Goal: Task Accomplishment & Management: Manage account settings

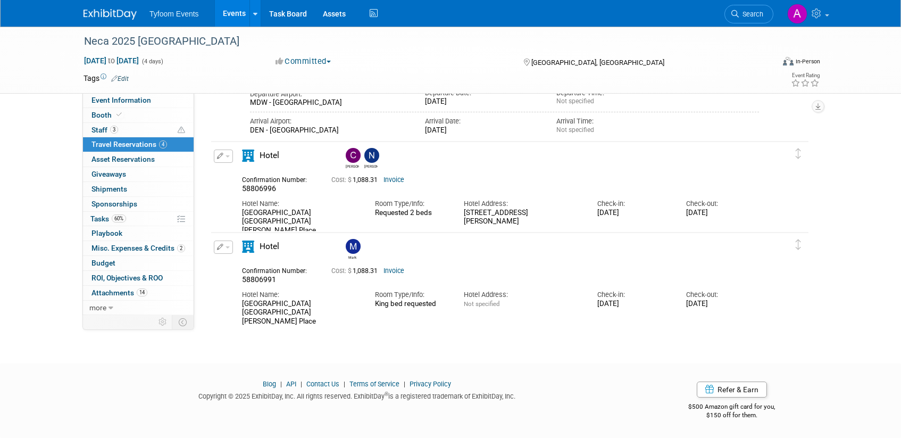
click at [232, 13] on link "Events" at bounding box center [234, 13] width 39 height 27
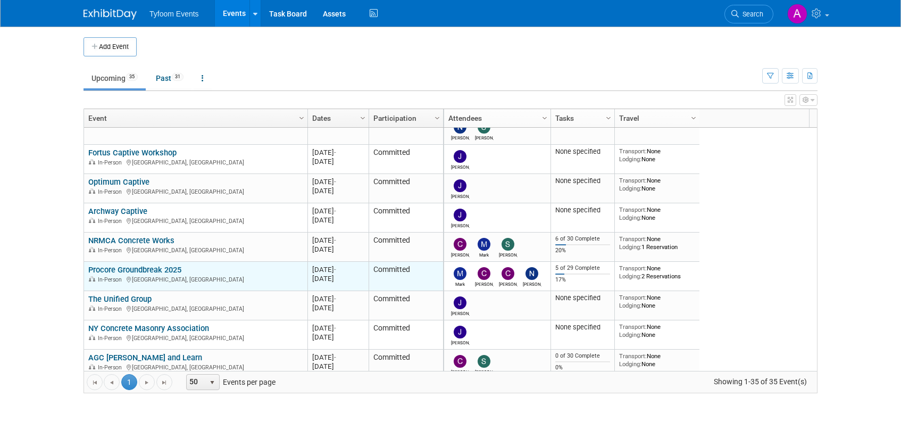
scroll to position [128, 0]
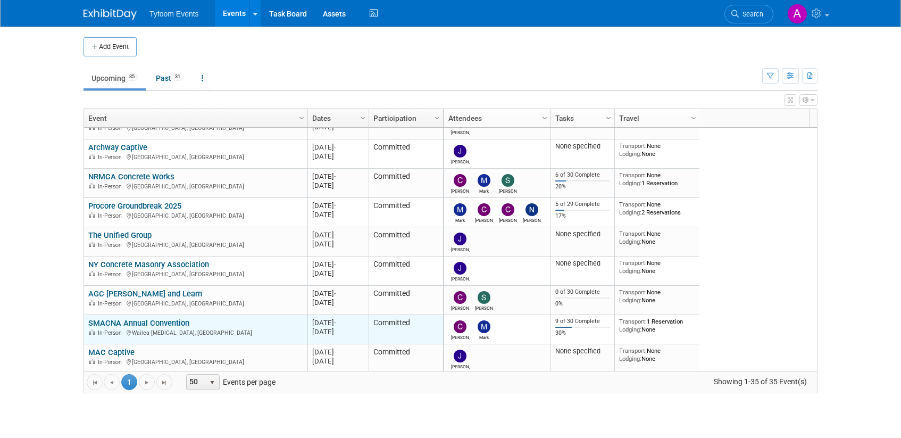
click at [129, 325] on link "SMACNA Annual Convention" at bounding box center [138, 323] width 101 height 10
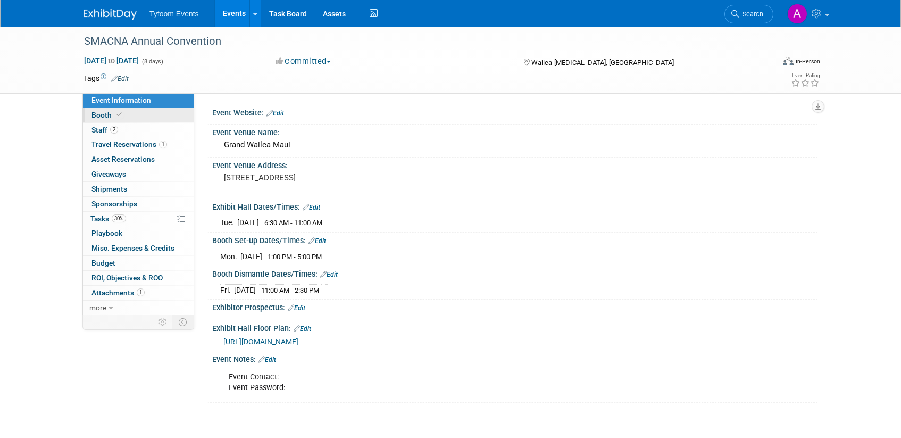
click at [103, 117] on span "Booth" at bounding box center [108, 115] width 32 height 9
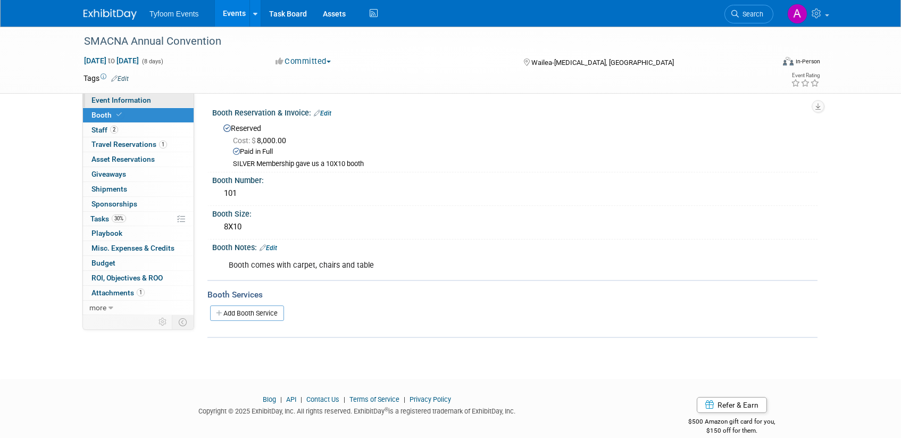
click at [122, 98] on span "Event Information" at bounding box center [122, 100] width 60 height 9
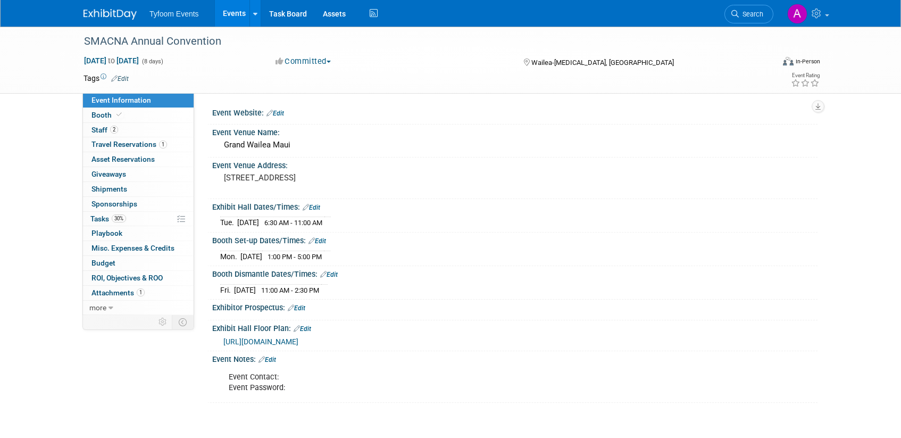
click at [319, 207] on link "Edit" at bounding box center [312, 207] width 18 height 7
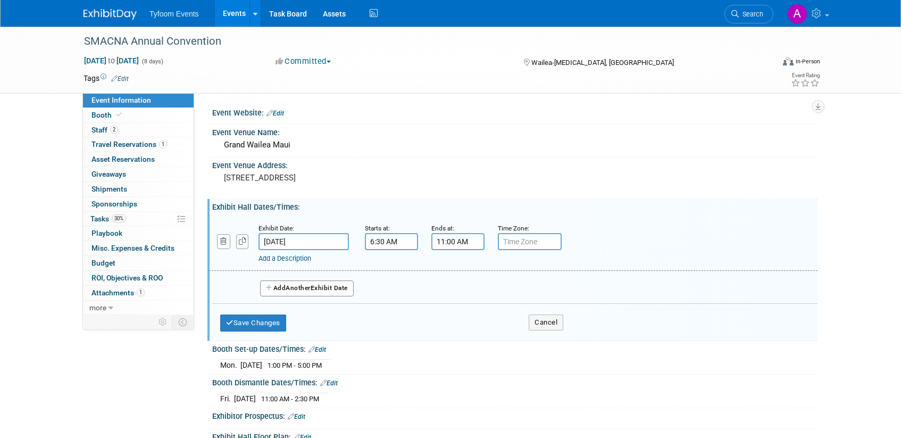
click at [277, 237] on input "[DATE]" at bounding box center [304, 241] width 90 height 17
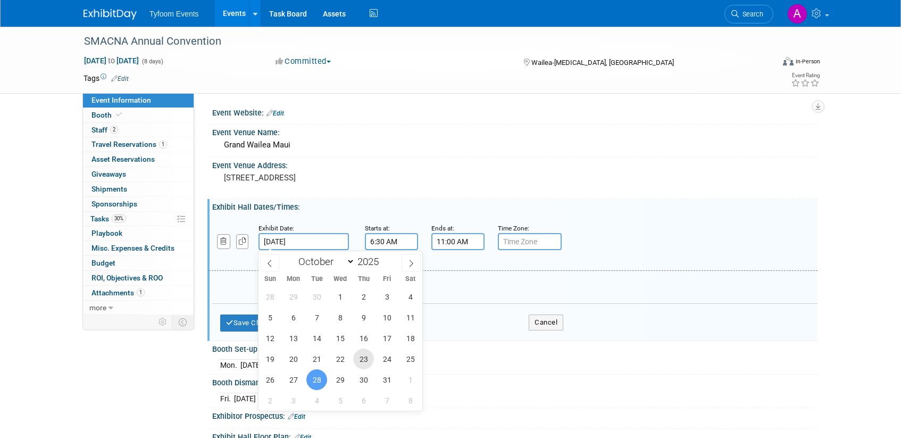
click at [367, 358] on span "23" at bounding box center [363, 359] width 21 height 21
type input "[DATE]"
click at [381, 241] on input "6:30 AM" at bounding box center [391, 241] width 53 height 17
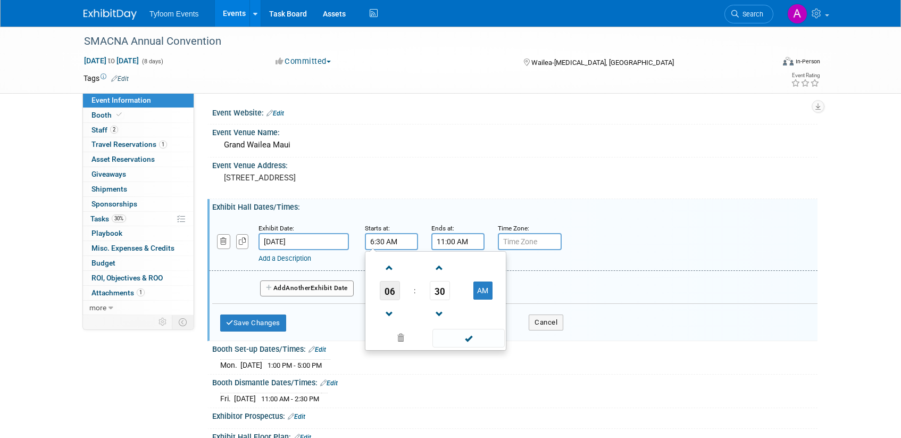
click at [391, 291] on span "06" at bounding box center [390, 290] width 20 height 19
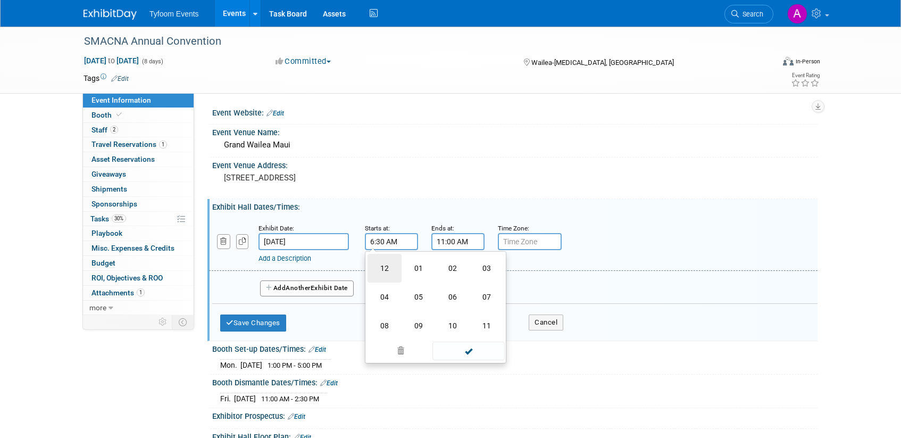
click at [391, 275] on td "12" at bounding box center [385, 268] width 34 height 29
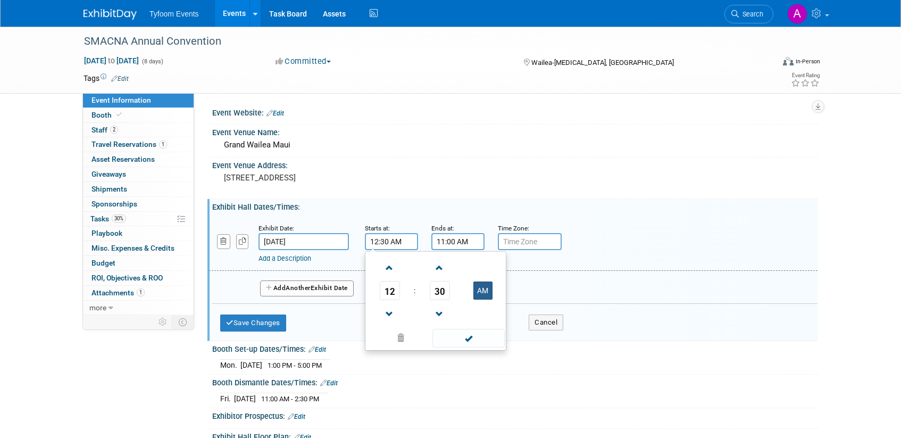
click at [482, 289] on button "AM" at bounding box center [483, 291] width 19 height 18
click at [434, 288] on span "30" at bounding box center [440, 290] width 20 height 19
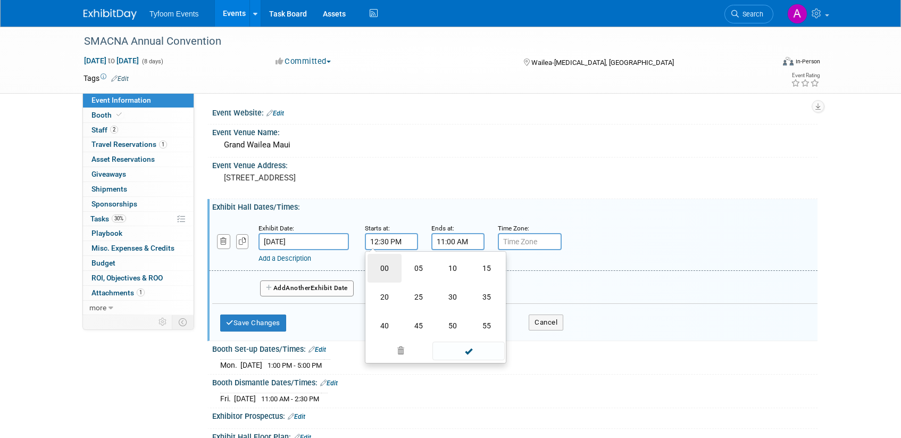
click at [383, 269] on td "00" at bounding box center [385, 268] width 34 height 29
type input "12:00 PM"
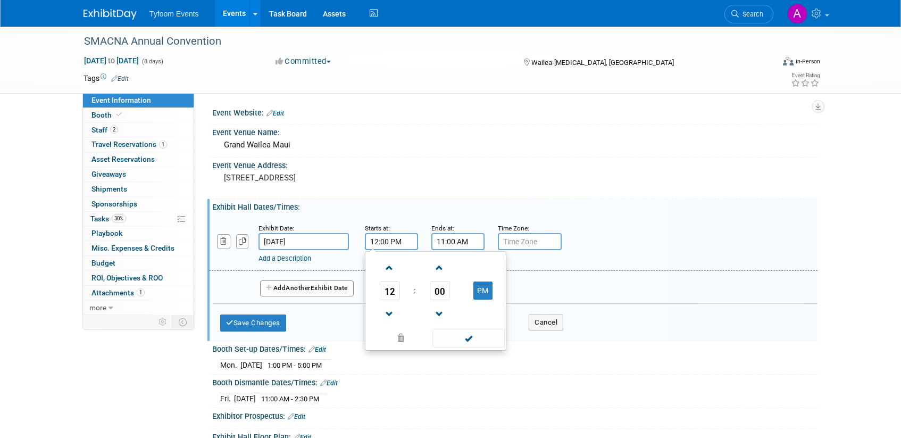
click at [475, 339] on span at bounding box center [469, 338] width 72 height 19
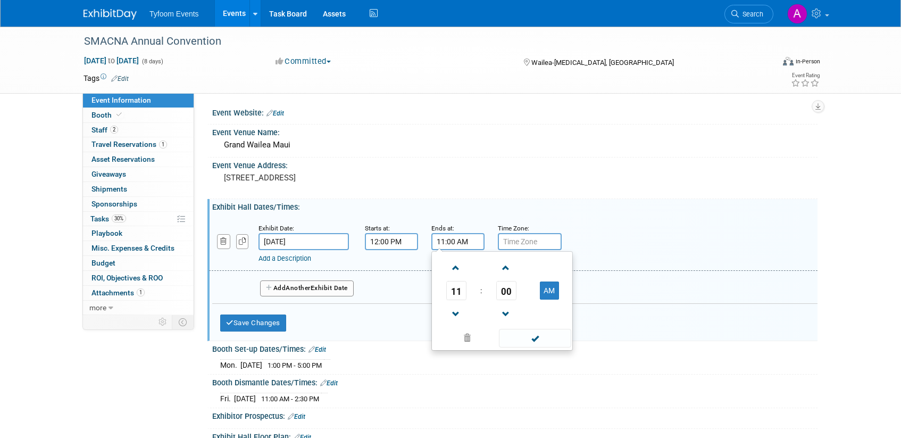
click at [453, 244] on input "11:00 AM" at bounding box center [458, 241] width 53 height 17
click at [456, 291] on span "11" at bounding box center [456, 290] width 20 height 19
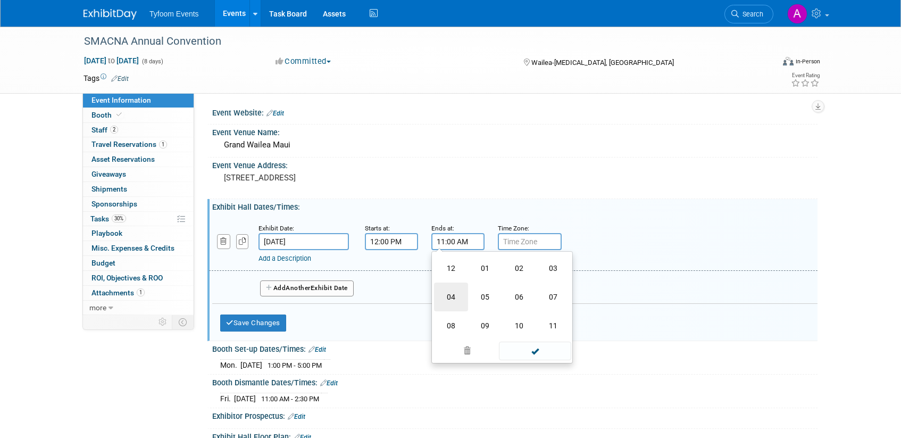
click at [454, 293] on td "04" at bounding box center [451, 297] width 34 height 29
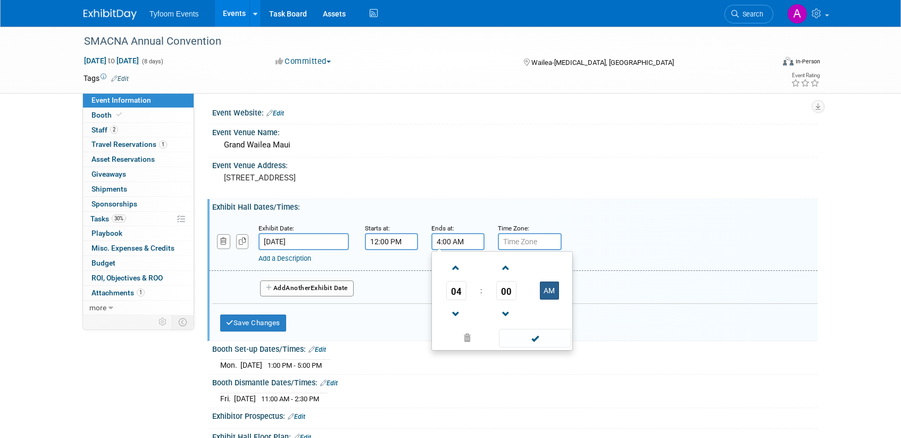
click at [548, 288] on button "AM" at bounding box center [549, 291] width 19 height 18
type input "4:00 PM"
click at [538, 338] on span at bounding box center [535, 338] width 72 height 19
click at [272, 290] on icon "button" at bounding box center [269, 288] width 7 height 6
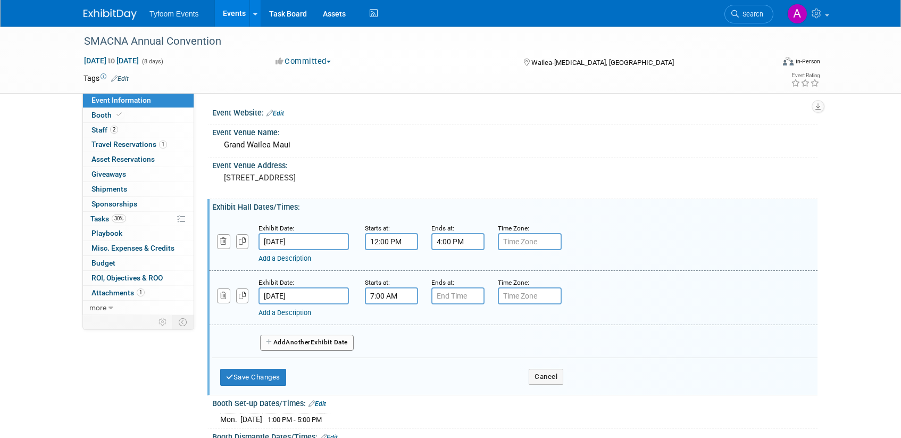
click at [390, 295] on input "7:00 AM" at bounding box center [391, 295] width 53 height 17
click at [395, 345] on span "07" at bounding box center [390, 344] width 20 height 19
click at [387, 327] on td "12" at bounding box center [385, 322] width 34 height 29
click at [484, 349] on button "AM" at bounding box center [483, 345] width 19 height 18
type input "12:00 PM"
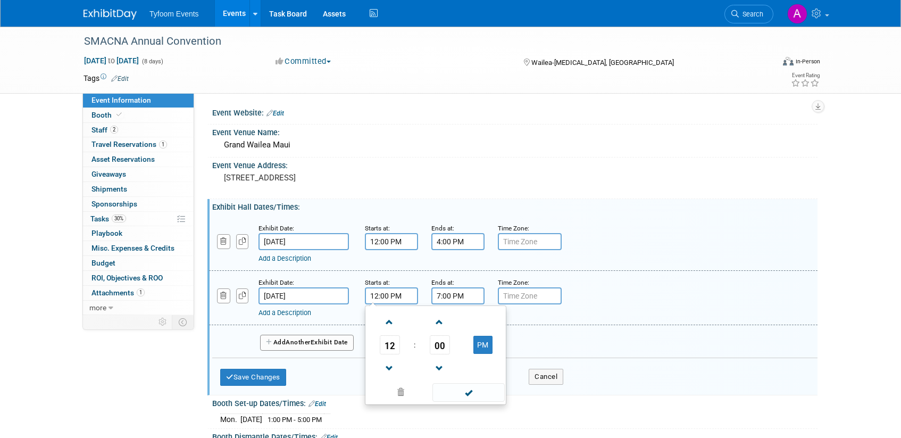
click at [462, 295] on input "7:00 PM" at bounding box center [458, 295] width 53 height 17
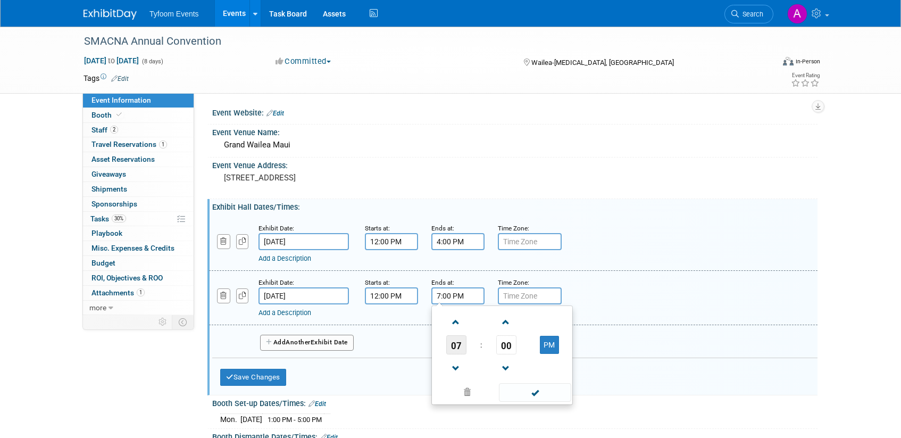
click at [458, 349] on span "07" at bounding box center [456, 344] width 20 height 19
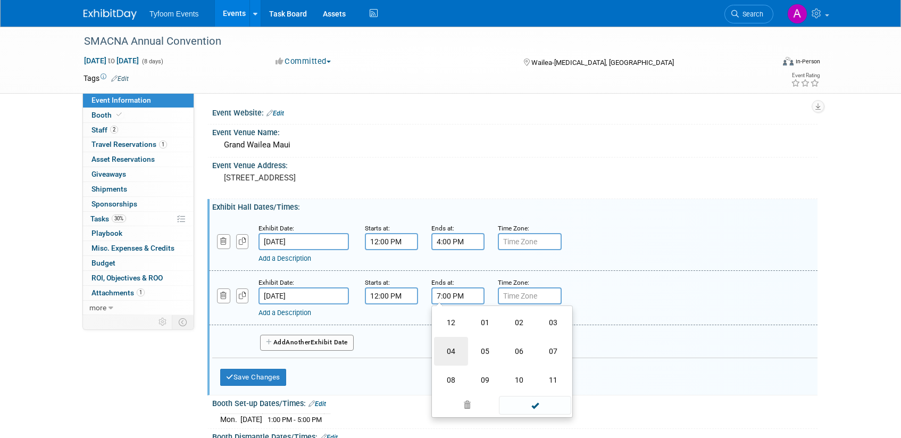
click at [457, 347] on td "04" at bounding box center [451, 351] width 34 height 29
type input "4:00 PM"
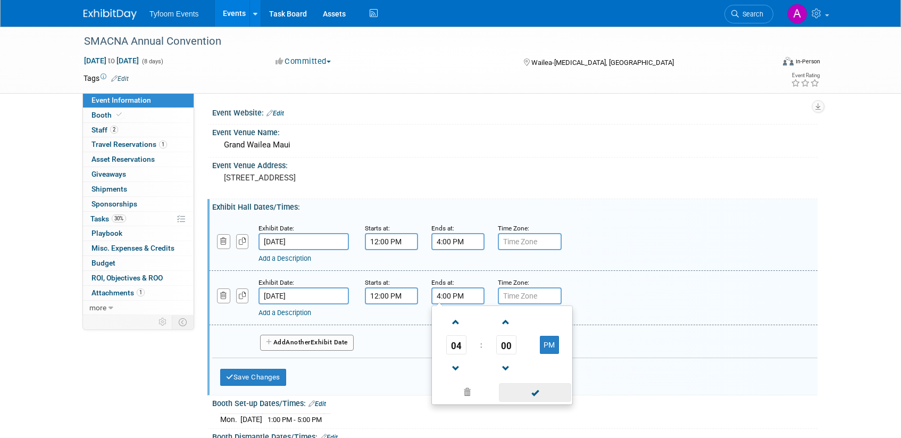
click at [543, 388] on span at bounding box center [535, 392] width 72 height 19
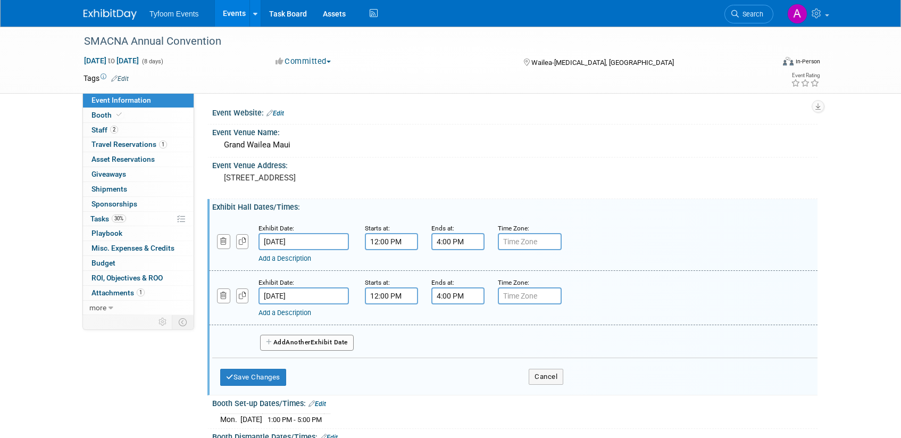
click at [278, 341] on button "Add Another Exhibit Date" at bounding box center [307, 343] width 94 height 16
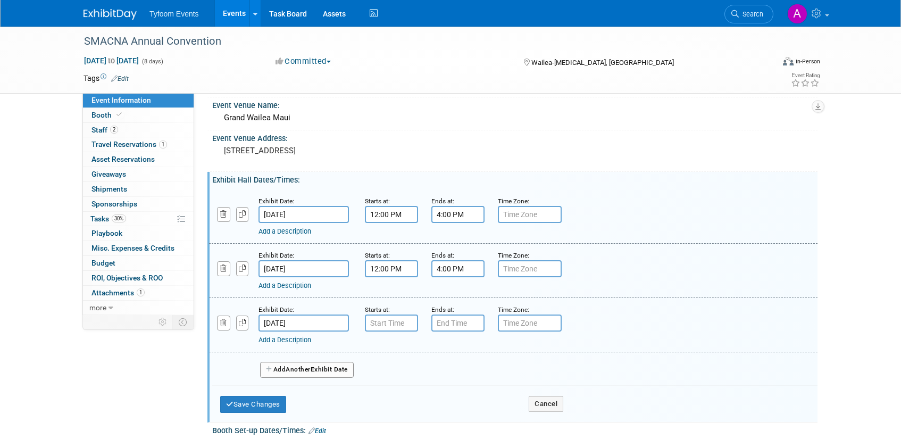
scroll to position [81, 0]
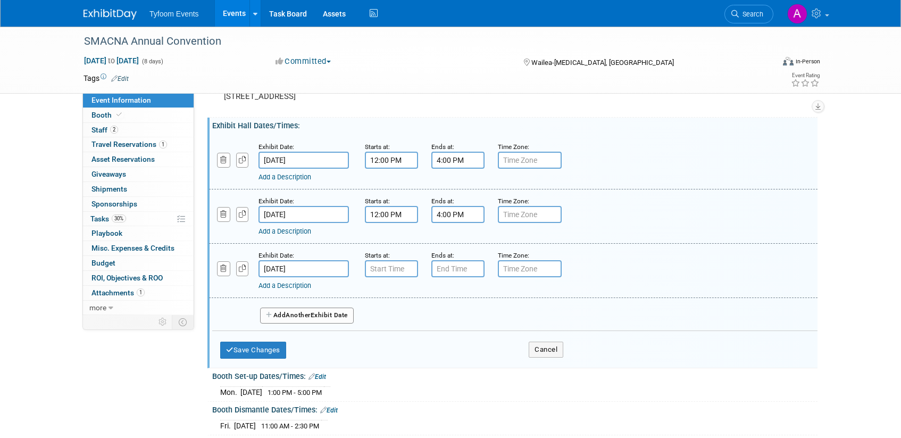
click at [537, 161] on input "text" at bounding box center [530, 160] width 64 height 17
type input "HST"
click at [541, 219] on input "text" at bounding box center [530, 214] width 64 height 17
click at [535, 159] on input "HST" at bounding box center [530, 160] width 64 height 17
click at [549, 146] on link "Apply to all" at bounding box center [545, 147] width 29 height 7
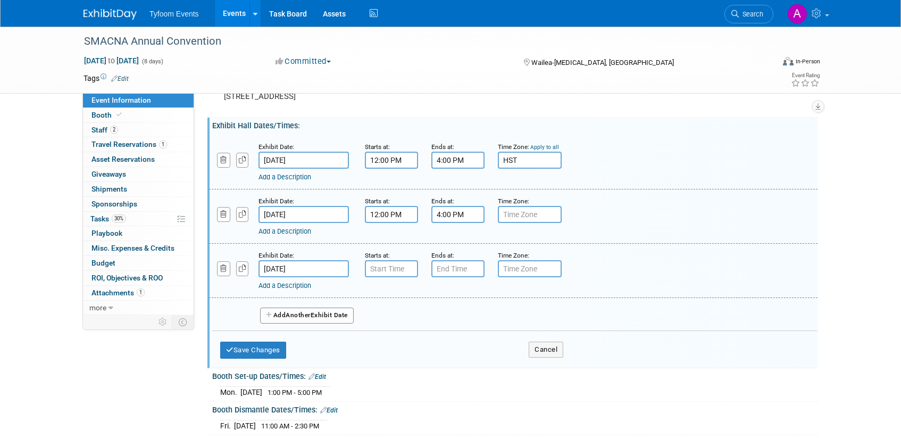
type input "HST"
click at [400, 271] on input "7:00 AM" at bounding box center [391, 268] width 53 height 17
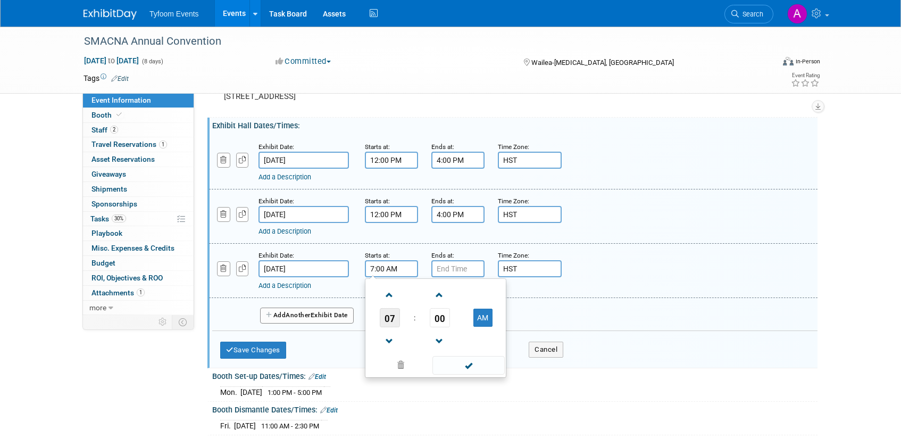
click at [391, 320] on span "07" at bounding box center [390, 317] width 20 height 19
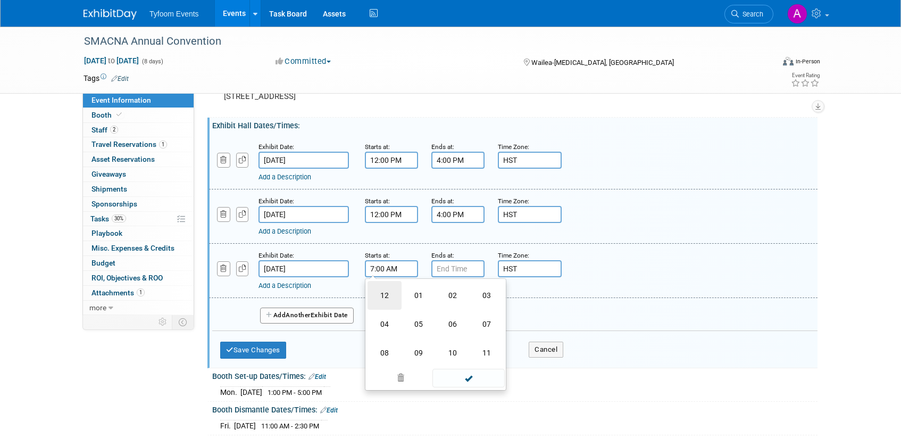
click at [386, 295] on td "12" at bounding box center [385, 295] width 34 height 29
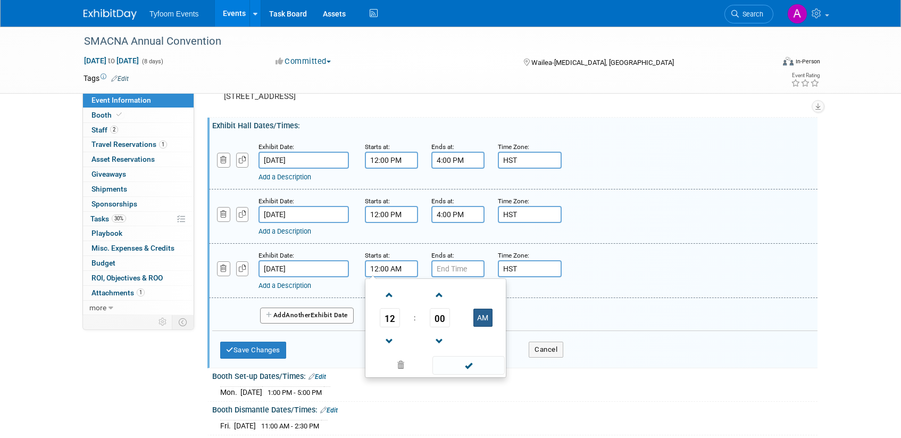
click at [479, 318] on button "AM" at bounding box center [483, 318] width 19 height 18
type input "12:00 PM"
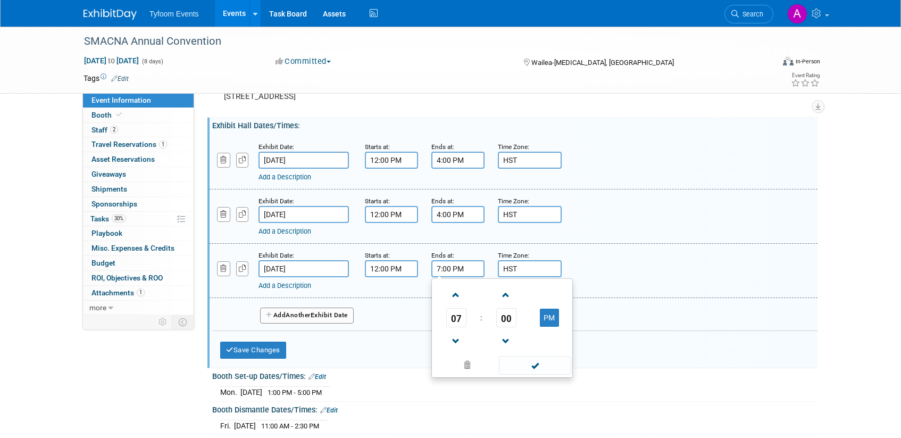
click at [458, 268] on input "7:00 PM" at bounding box center [458, 268] width 53 height 17
click at [464, 324] on span "07" at bounding box center [456, 317] width 20 height 19
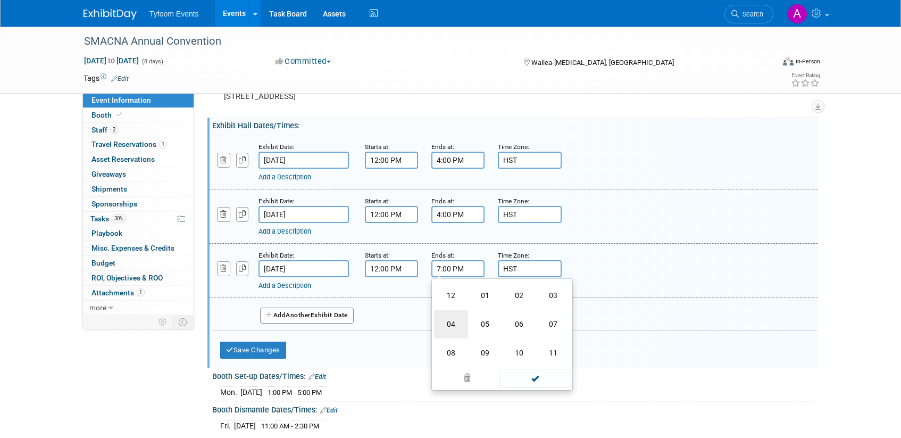
click at [459, 322] on td "04" at bounding box center [451, 324] width 34 height 29
type input "4:00 PM"
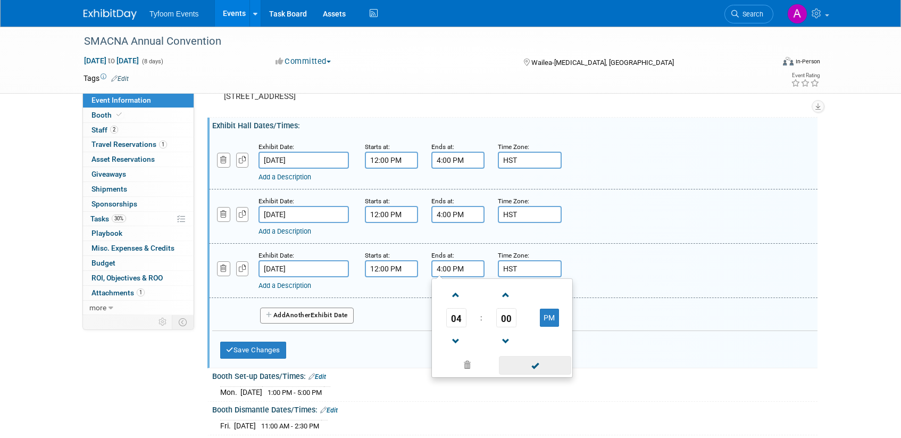
click at [528, 367] on span at bounding box center [535, 365] width 72 height 19
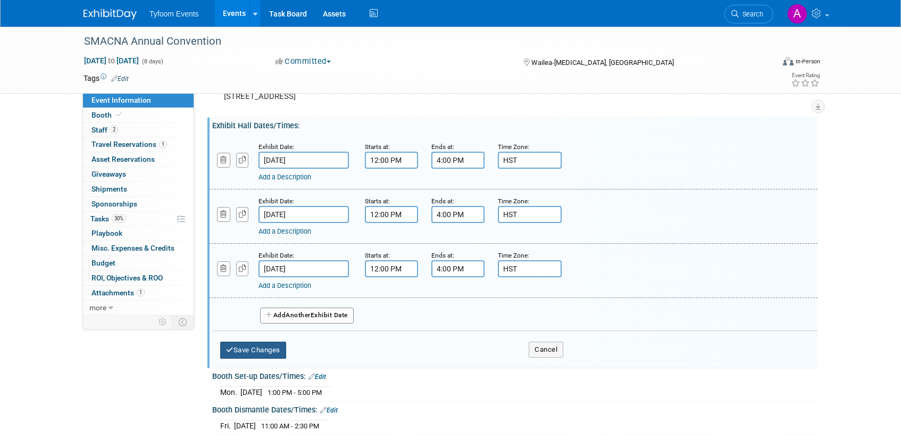
click at [255, 349] on button "Save Changes" at bounding box center [253, 350] width 66 height 17
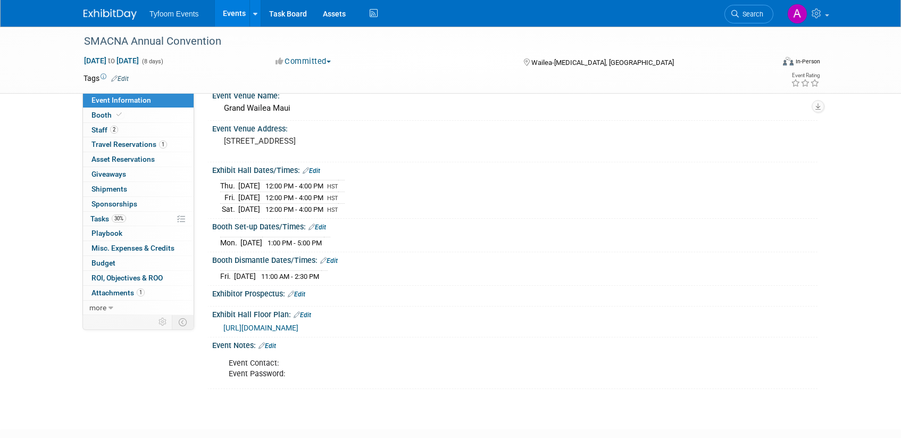
scroll to position [0, 0]
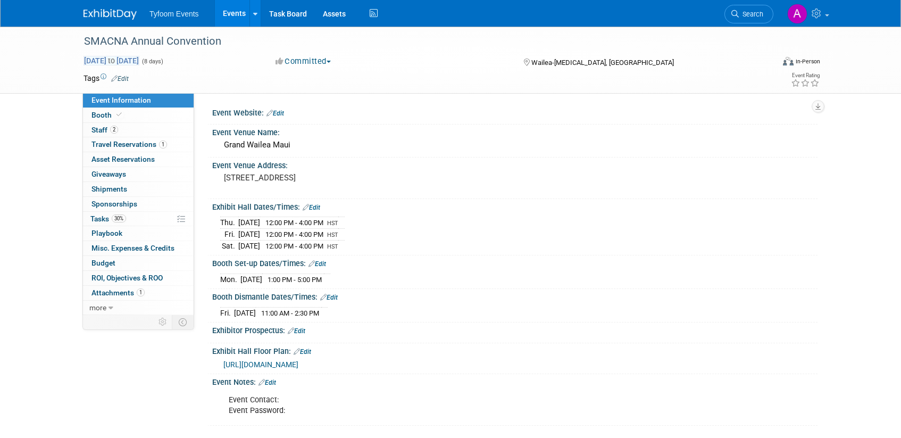
click at [109, 60] on span "Oct 24, 2025 to Oct 31, 2025" at bounding box center [112, 61] width 56 height 10
select select "9"
click at [388, 77] on td at bounding box center [412, 78] width 566 height 11
click at [103, 127] on span "Staff 2" at bounding box center [105, 130] width 27 height 9
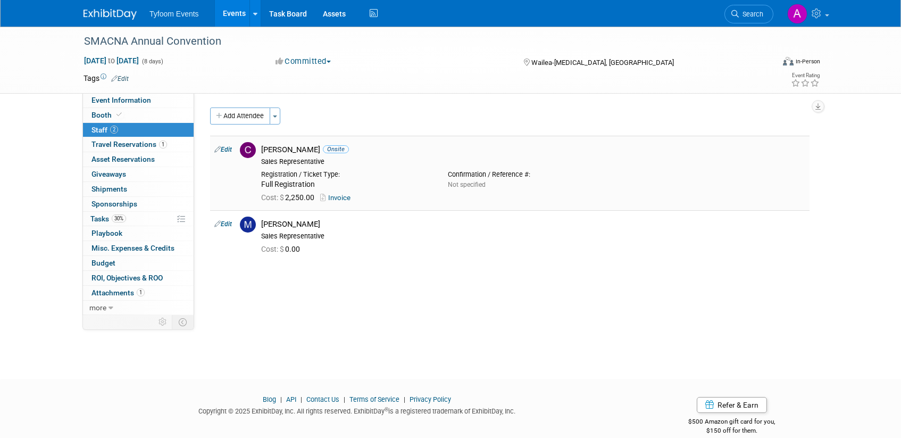
click at [349, 201] on link "Invoice" at bounding box center [337, 198] width 35 height 8
click at [108, 144] on span "Travel Reservations 1" at bounding box center [130, 144] width 76 height 9
